Goal: Transaction & Acquisition: Download file/media

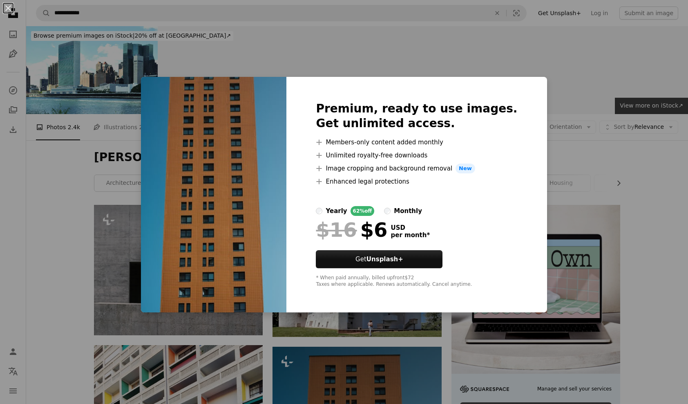
scroll to position [368, 0]
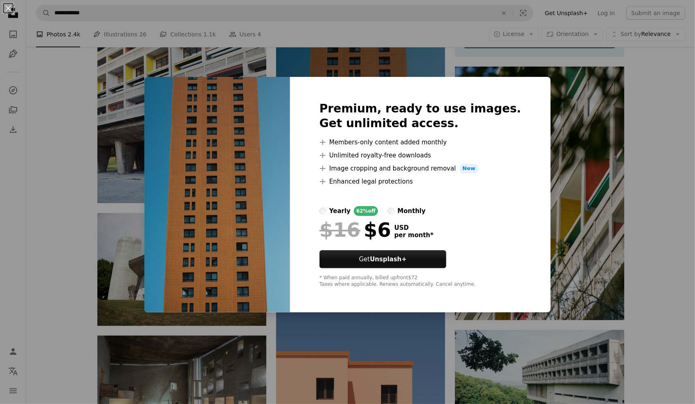
click at [667, 112] on div "An X shape Premium, ready to use images. Get unlimited access. A plus sign Memb…" at bounding box center [347, 202] width 695 height 404
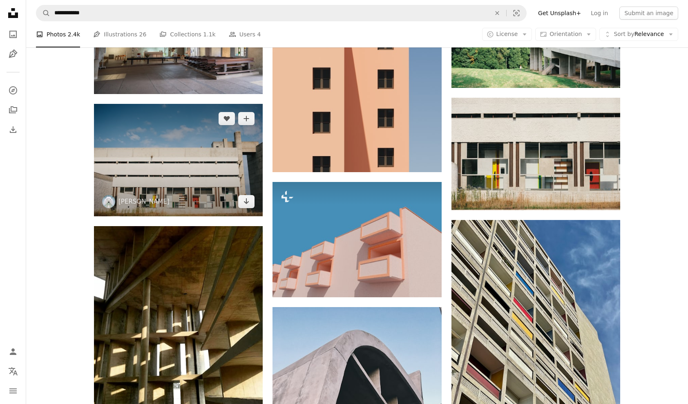
scroll to position [654, 0]
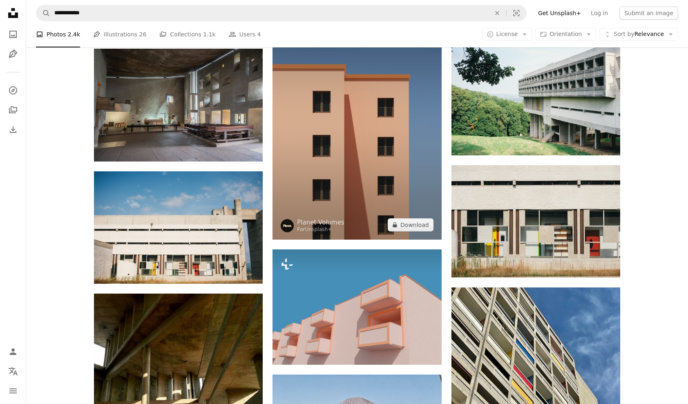
click at [281, 151] on img at bounding box center [357, 121] width 169 height 237
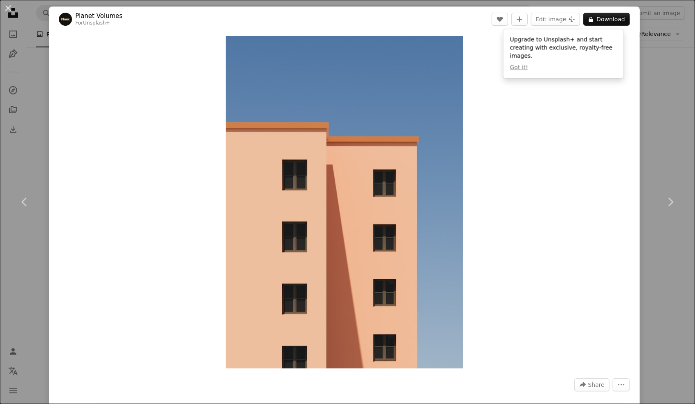
click at [643, 116] on div "An X shape Chevron left Chevron right Planet Volumes For Unsplash+ A heart A pl…" at bounding box center [347, 202] width 695 height 404
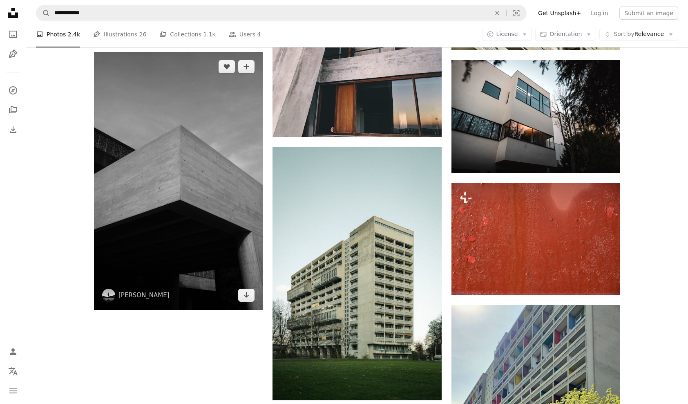
scroll to position [1185, 0]
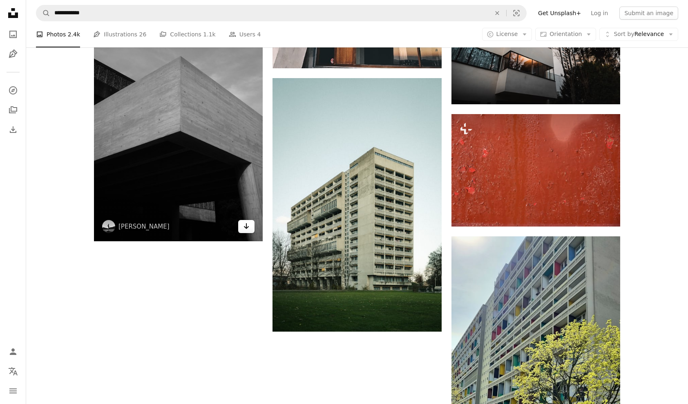
click at [244, 228] on icon "Arrow pointing down" at bounding box center [246, 226] width 7 height 10
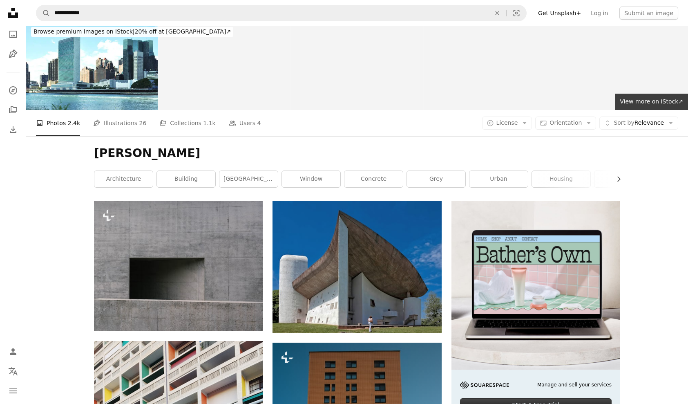
scroll to position [0, 0]
